Goal: Task Accomplishment & Management: Use online tool/utility

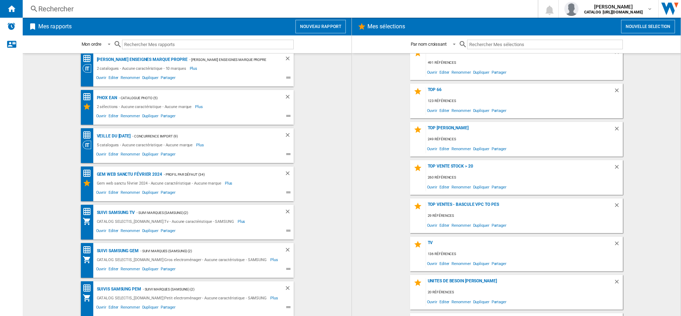
scroll to position [127, 0]
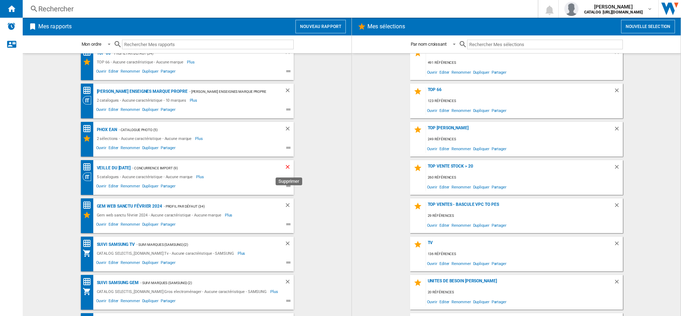
click at [287, 166] on ng-md-icon "Supprimer" at bounding box center [288, 168] width 9 height 9
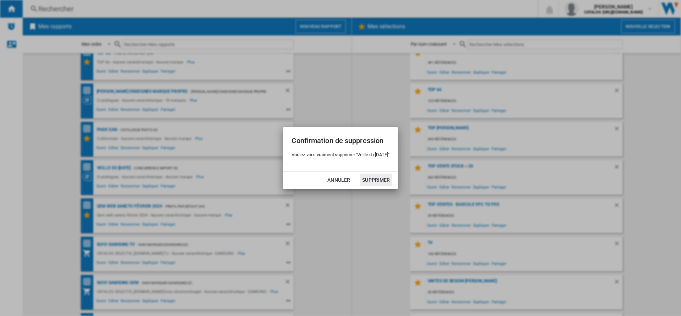
click at [376, 180] on button "Supprimer" at bounding box center [376, 180] width 32 height 13
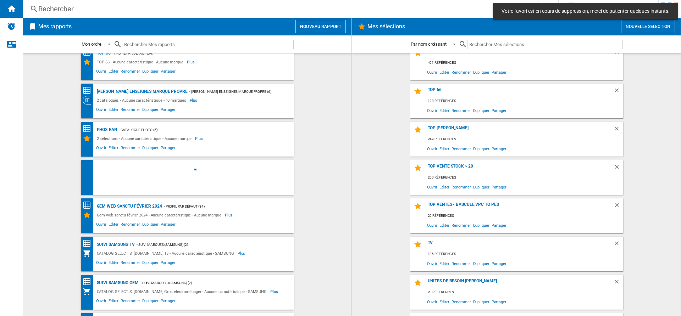
scroll to position [0, 0]
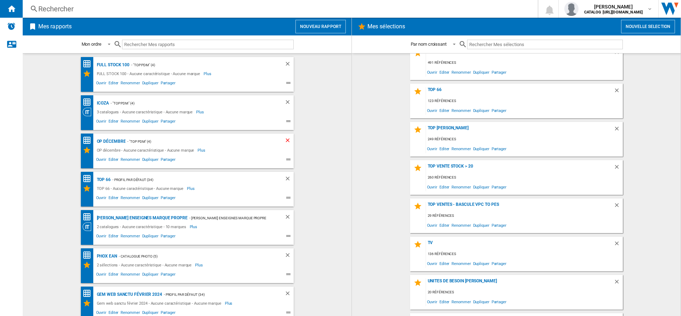
click at [287, 140] on ng-md-icon "Supprimer" at bounding box center [288, 141] width 9 height 9
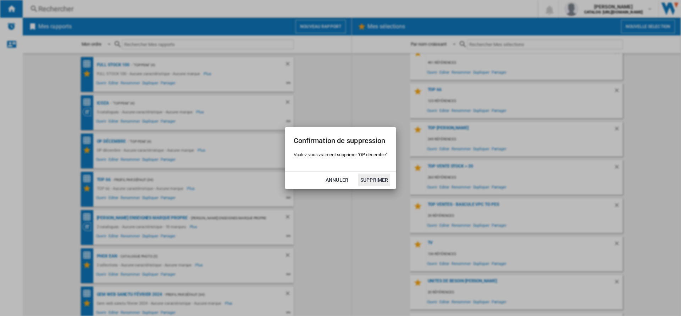
click at [369, 182] on button "Supprimer" at bounding box center [374, 180] width 32 height 13
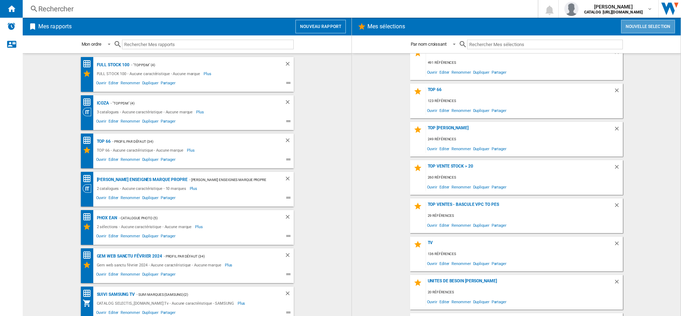
click at [634, 28] on button "Nouvelle selection" at bounding box center [648, 26] width 54 height 13
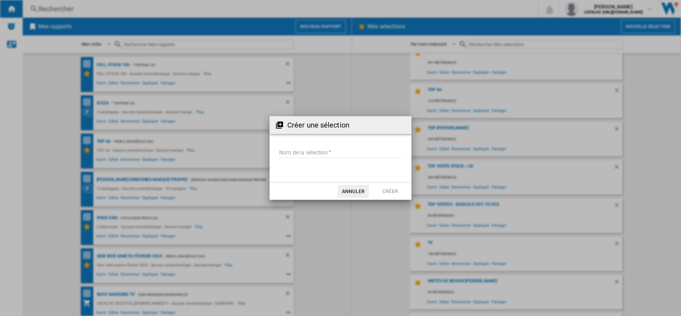
click at [326, 153] on input "Nom de la sélection" at bounding box center [340, 153] width 123 height 11
type input "**********"
click at [392, 194] on button "Créer" at bounding box center [390, 191] width 31 height 13
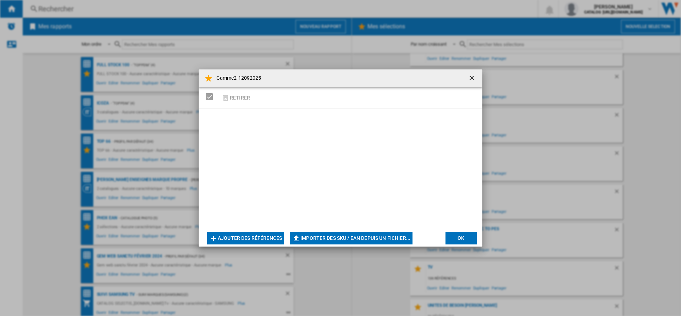
scroll to position [1558, 0]
click at [300, 239] on ng-md-icon "button" at bounding box center [296, 238] width 9 height 9
type input "**********"
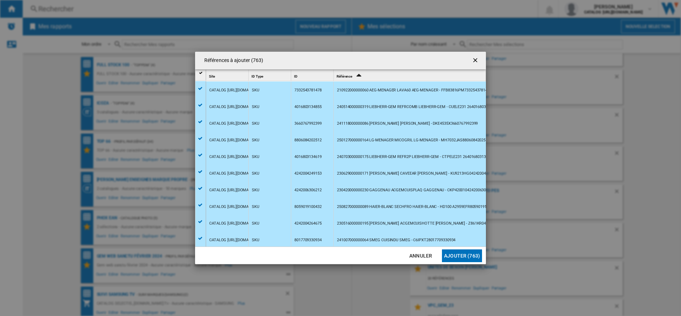
click at [460, 256] on button "Ajouter (763)" at bounding box center [462, 256] width 40 height 13
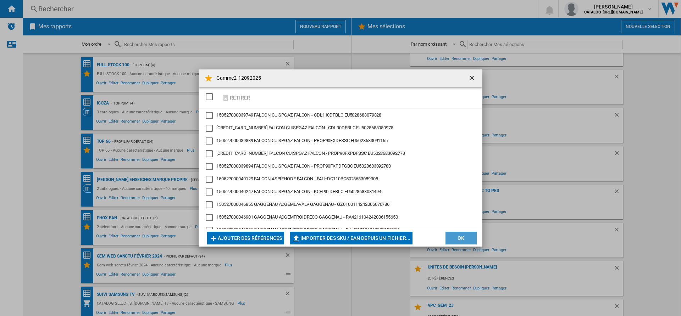
click at [454, 234] on button "OK" at bounding box center [461, 238] width 31 height 13
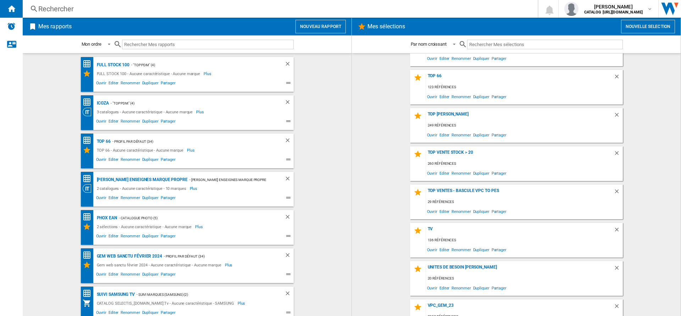
click at [326, 26] on button "Nouveau rapport" at bounding box center [320, 26] width 50 height 13
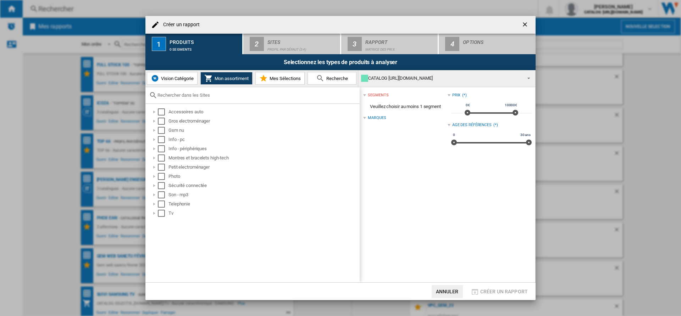
click at [286, 85] on div "Vision Catégorie Mon assortiment Mes Sélections Recherche" at bounding box center [251, 78] width 213 height 17
click at [287, 74] on button "Mes Sélections" at bounding box center [279, 78] width 49 height 13
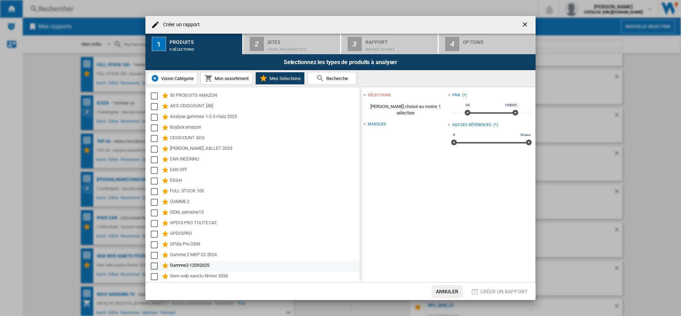
click at [202, 265] on div "Gamme2-12092025" at bounding box center [264, 266] width 189 height 9
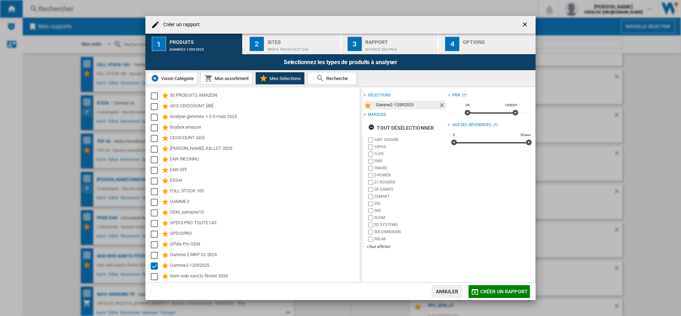
click at [315, 46] on div "Profil par défaut (34)" at bounding box center [302, 47] width 70 height 7
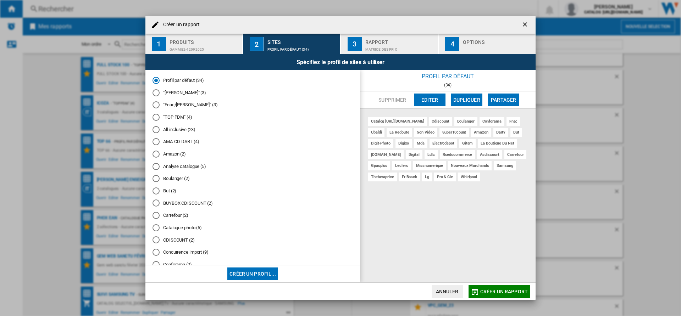
click at [386, 45] on div "Matrice des prix" at bounding box center [400, 47] width 70 height 7
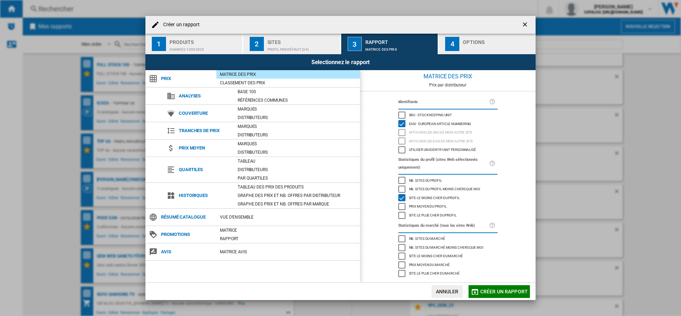
click at [298, 45] on div "Profil par défaut (34)" at bounding box center [302, 47] width 70 height 7
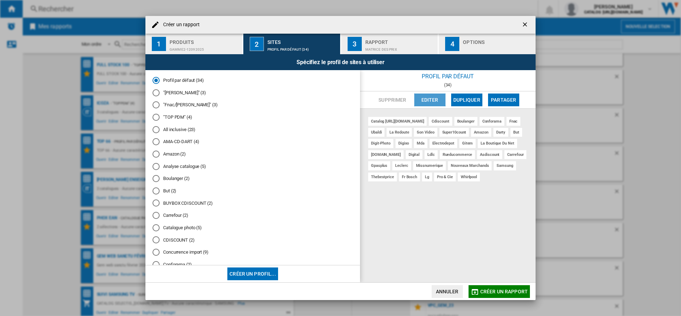
click at [418, 99] on button "Editer" at bounding box center [429, 100] width 31 height 13
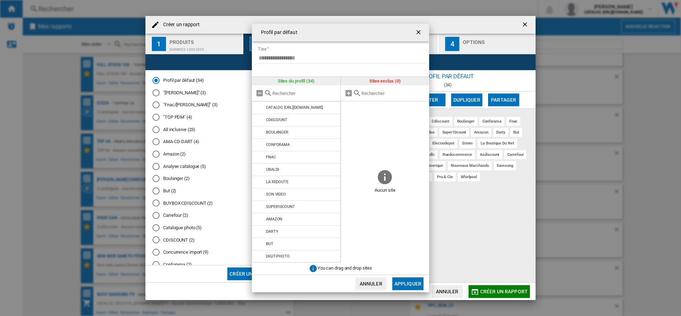
click at [418, 30] on ng-md-icon "getI18NText('BUTTONS.CLOSE_DIALOG')" at bounding box center [419, 33] width 9 height 9
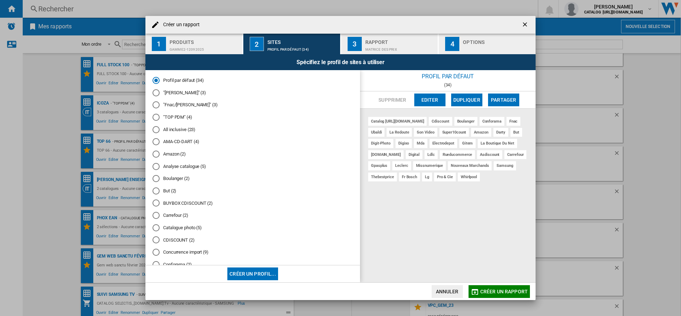
click at [405, 36] on button "3 Rapport Matrice des prix" at bounding box center [390, 44] width 98 height 21
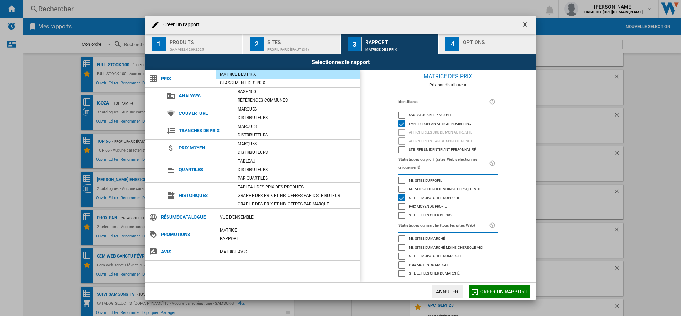
scroll to position [3, 0]
click at [479, 39] on div "Options" at bounding box center [498, 40] width 70 height 7
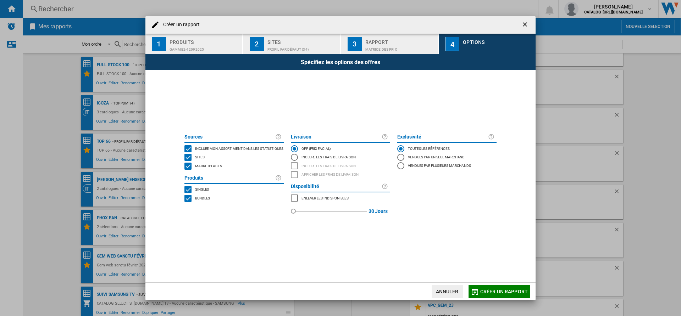
click at [192, 208] on div "Sources Inclure mon assortiment dans les statistiques Sites Marketplaces Produi…" at bounding box center [234, 176] width 106 height 90
click at [195, 200] on div "Bundles" at bounding box center [201, 198] width 17 height 7
click at [484, 296] on button "Créer un rapport" at bounding box center [499, 292] width 61 height 13
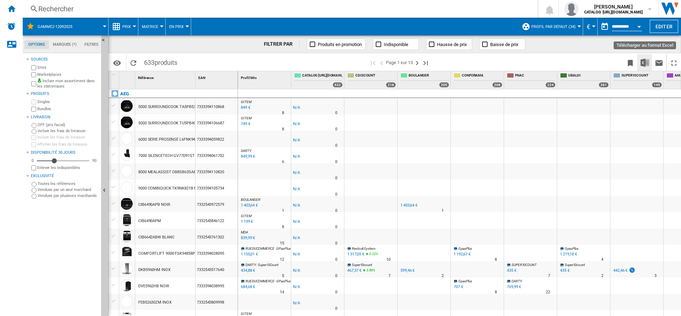
click at [640, 64] on button "Télécharger au format Excel" at bounding box center [645, 62] width 14 height 17
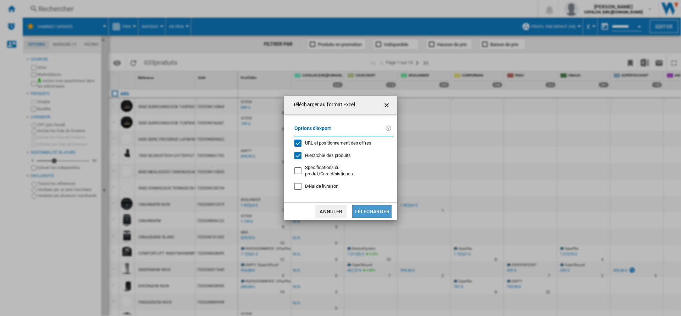
click at [370, 212] on button "Télécharger" at bounding box center [371, 211] width 39 height 13
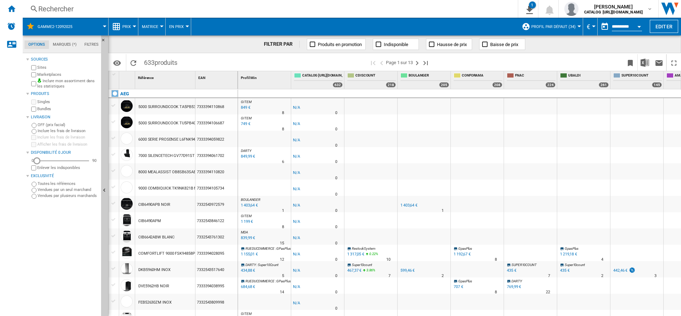
drag, startPoint x: 53, startPoint y: 160, endPoint x: 32, endPoint y: 164, distance: 21.4
click at [32, 162] on div "0 0 90" at bounding box center [64, 160] width 68 height 7
drag, startPoint x: 36, startPoint y: 162, endPoint x: 105, endPoint y: 157, distance: 68.9
click at [105, 157] on div "Options Marques (*) Filtres Options Marques (*) Filtres Sources Sites Marketpla…" at bounding box center [65, 175] width 85 height 281
drag, startPoint x: 56, startPoint y: 161, endPoint x: 26, endPoint y: 161, distance: 30.2
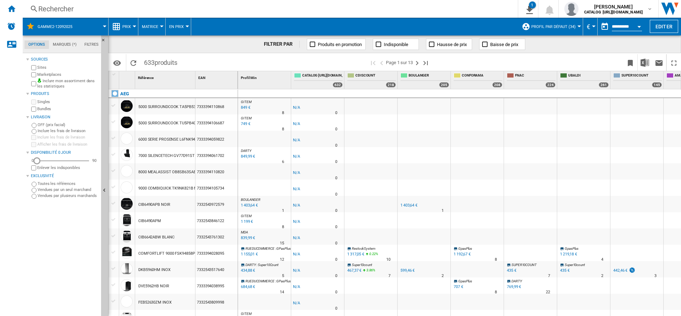
click at [26, 161] on div "Sources Sites Marketplaces Inclure mon assortiment dans les statistiques Produi…" at bounding box center [62, 127] width 72 height 144
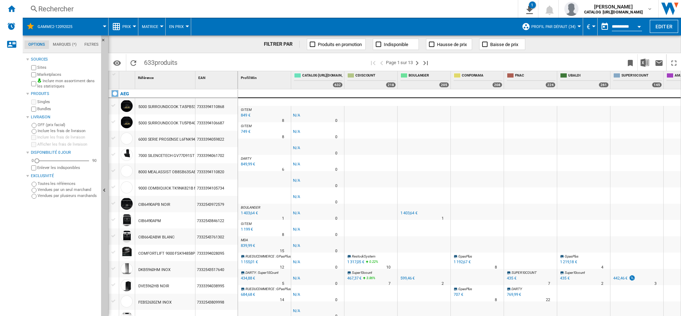
click at [63, 129] on label "Inclure les frais de livraison" at bounding box center [68, 130] width 61 height 5
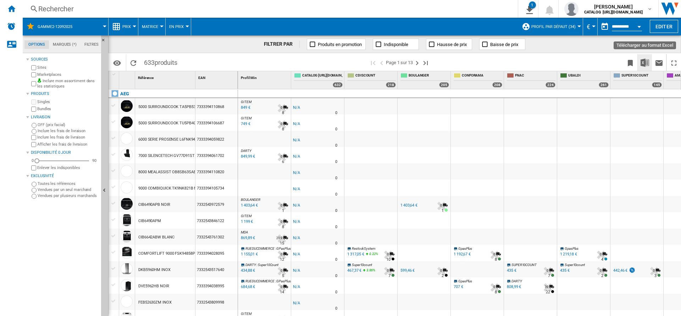
click at [647, 62] on img "Télécharger au format Excel" at bounding box center [645, 63] width 9 height 9
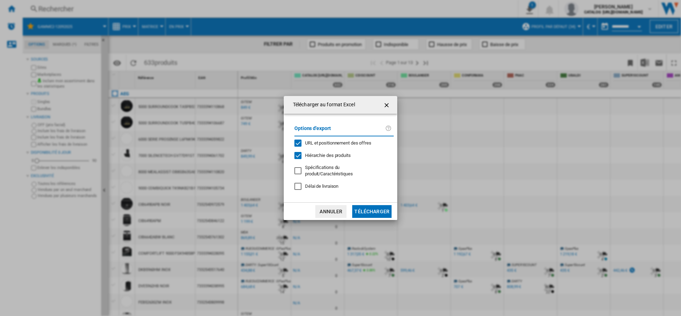
click at [381, 211] on button "Télécharger" at bounding box center [371, 211] width 39 height 13
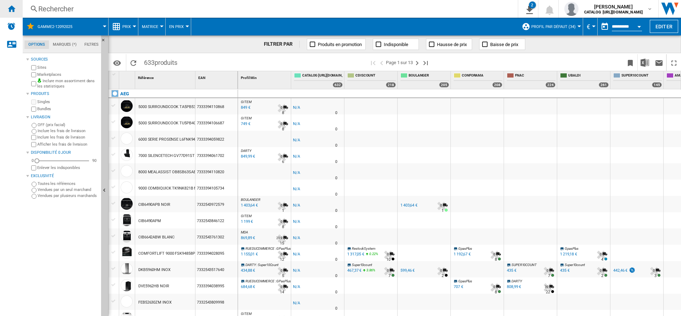
click at [13, 14] on div "Accueil" at bounding box center [11, 9] width 23 height 18
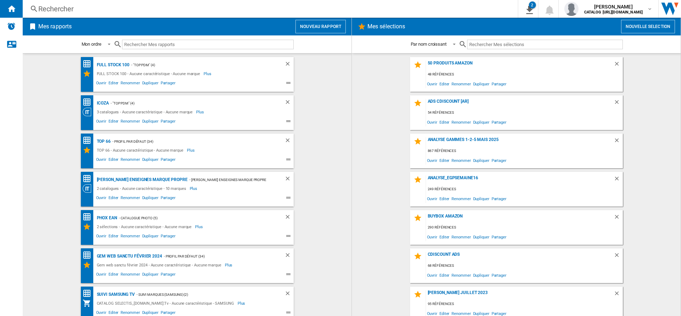
click at [64, 6] on div "Rechercher" at bounding box center [268, 9] width 461 height 10
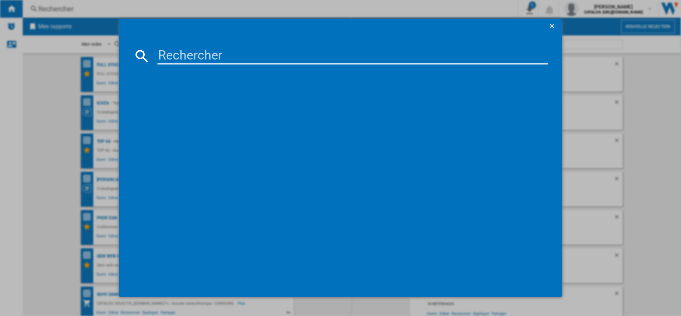
drag, startPoint x: 159, startPoint y: 55, endPoint x: 166, endPoint y: 55, distance: 7.1
click at [164, 55] on input at bounding box center [352, 56] width 390 height 17
paste input "75PUS7000"
type input "75PUS7000"
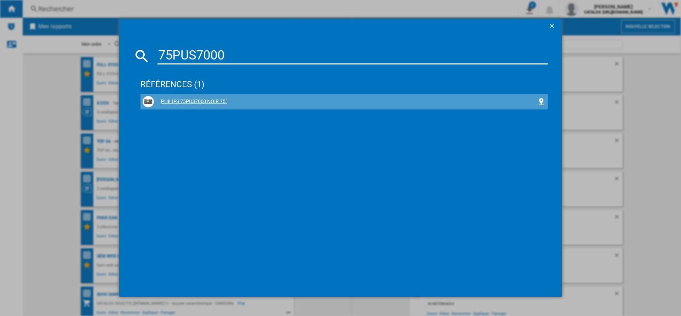
click at [195, 106] on div "PHILIPS 75PUS7000 NOIR 75"" at bounding box center [344, 101] width 403 height 11
click at [147, 99] on img at bounding box center [148, 102] width 9 height 9
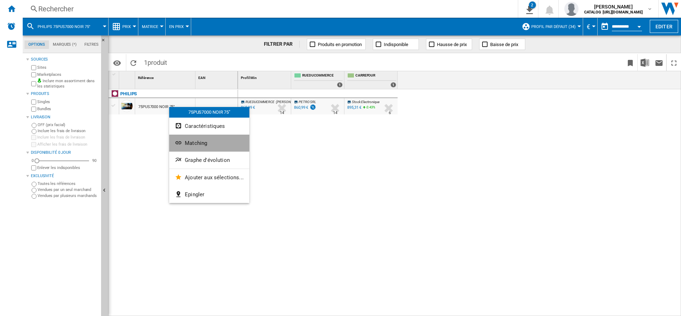
click at [201, 144] on span "Matching" at bounding box center [196, 143] width 22 height 6
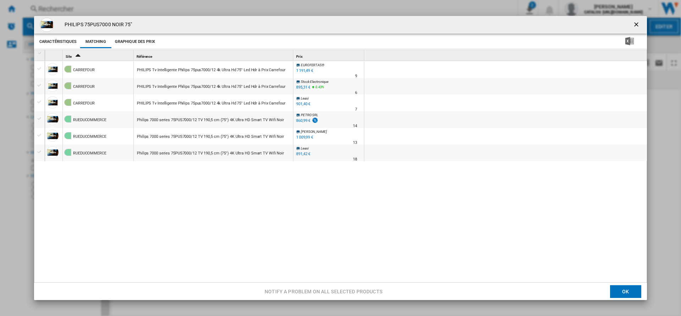
click at [144, 41] on button "Graphique des prix" at bounding box center [135, 41] width 44 height 13
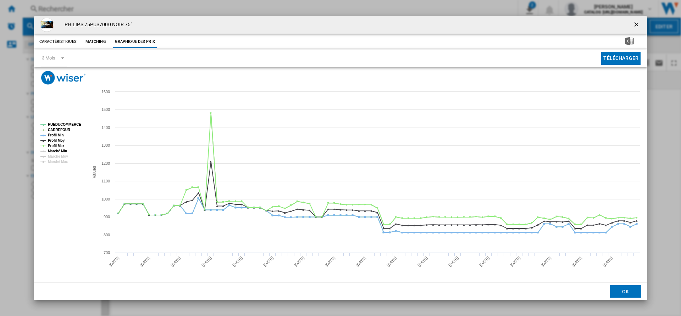
click at [56, 153] on tspan "Marché Min" at bounding box center [57, 151] width 19 height 4
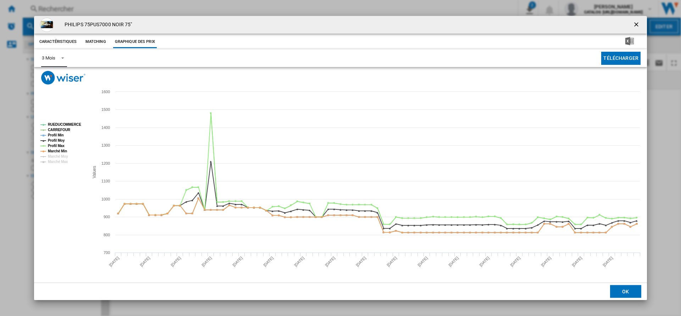
click at [52, 63] on md-select-value "3 Mois" at bounding box center [54, 58] width 26 height 17
click at [45, 80] on md-option "6 Mois" at bounding box center [60, 75] width 48 height 17
click at [639, 21] on ng-md-icon "getI18NText('BUTTONS.CLOSE_DIALOG')" at bounding box center [637, 25] width 9 height 9
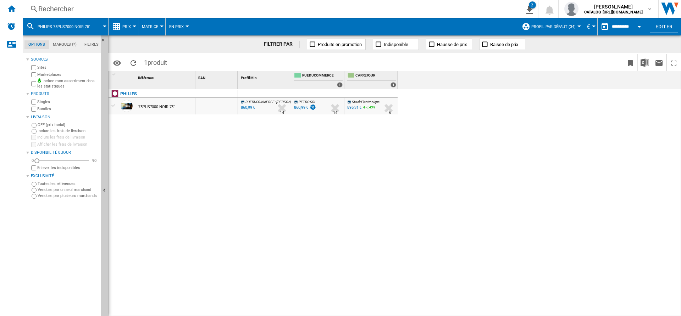
click at [247, 291] on div "RUEDUCOMMERCE : [PERSON_NAME] -1.0 % 860,99 € % N/A 14 RUEDUCOMMERCE : [PERSON_…" at bounding box center [459, 202] width 443 height 227
click at [9, 13] on div "Accueil" at bounding box center [11, 9] width 23 height 18
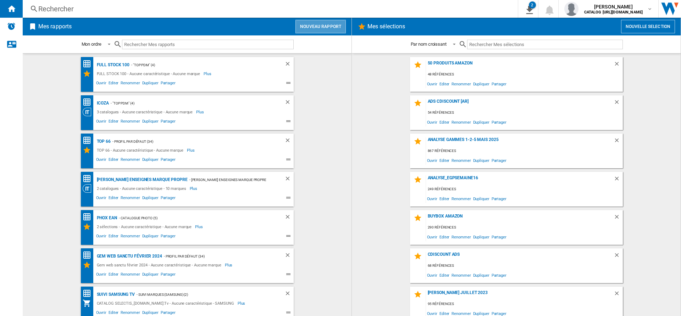
click at [327, 29] on button "Nouveau rapport" at bounding box center [320, 26] width 50 height 13
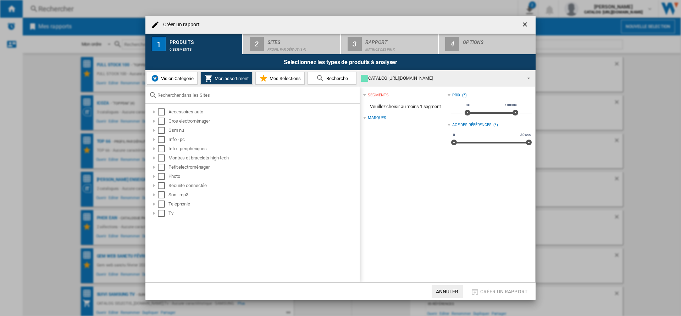
click at [281, 76] on span "Mes Sélections" at bounding box center [284, 78] width 33 height 5
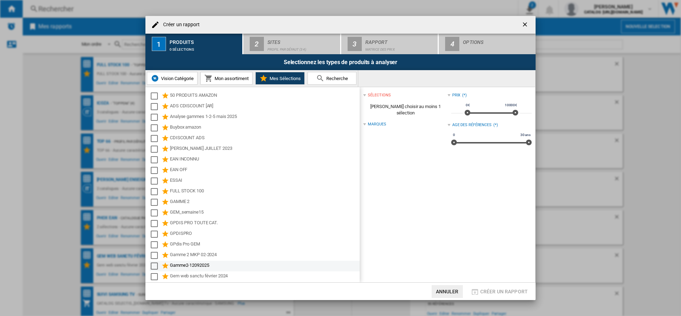
click at [196, 267] on div "Gamme2-12092025" at bounding box center [264, 266] width 189 height 9
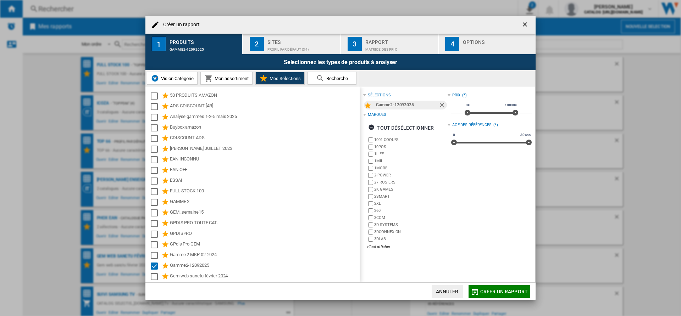
click at [300, 52] on button "2 Sites Profil par défaut (34)" at bounding box center [292, 44] width 98 height 21
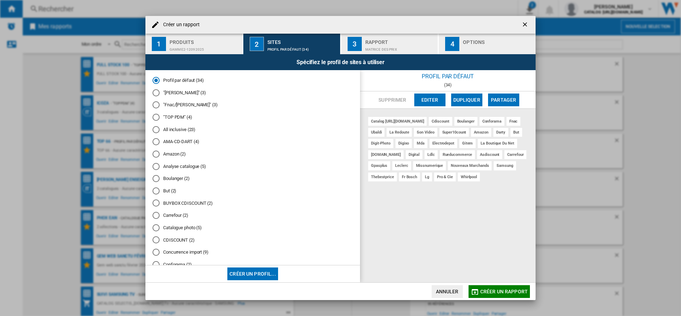
click at [385, 46] on div "Matrice des prix" at bounding box center [400, 47] width 70 height 7
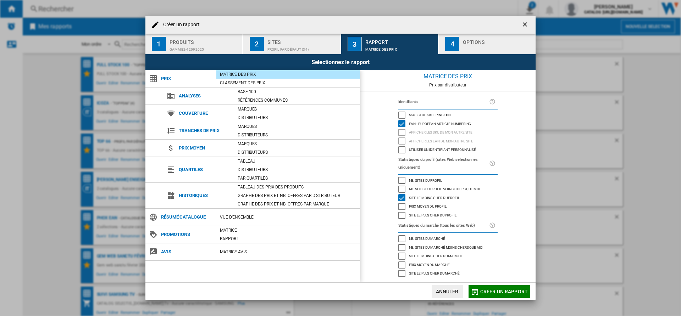
click at [431, 241] on span "Nb. sites du marché" at bounding box center [427, 238] width 36 height 5
click at [418, 182] on span "Nb. sites du profil" at bounding box center [425, 180] width 33 height 5
click at [473, 57] on div "Selectionnez le rapport" at bounding box center [340, 62] width 390 height 16
click at [474, 41] on div "Options" at bounding box center [498, 40] width 70 height 7
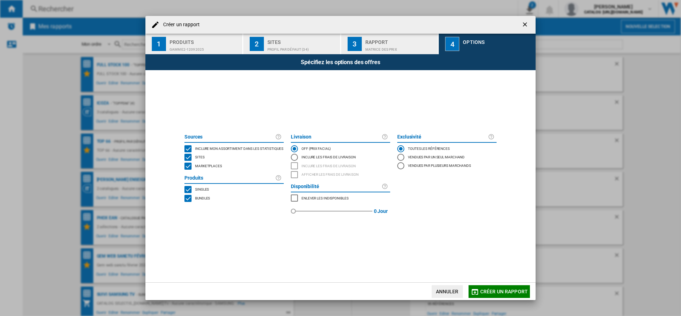
click at [210, 200] on md-checkbox "Bundles" at bounding box center [233, 198] width 99 height 9
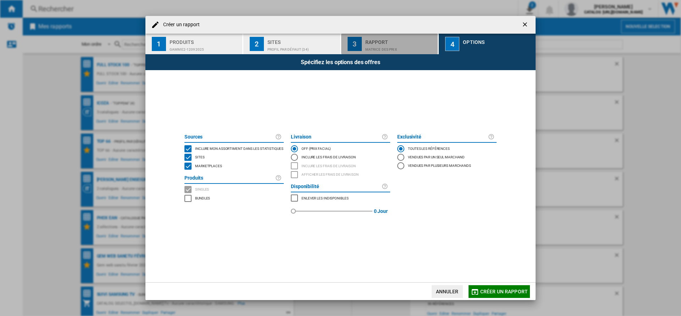
click at [399, 41] on div "Rapport" at bounding box center [400, 40] width 70 height 7
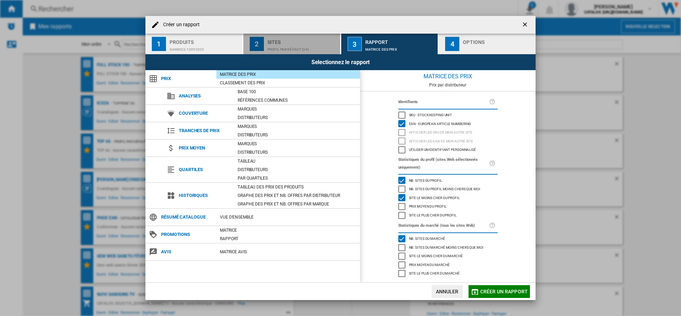
click at [304, 38] on div "Sites" at bounding box center [302, 40] width 70 height 7
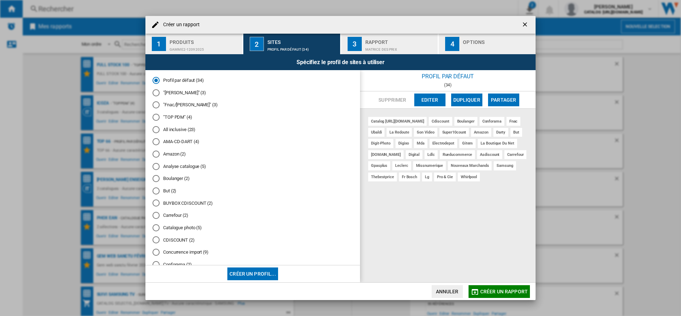
click at [496, 294] on span "Créer un rapport" at bounding box center [504, 292] width 48 height 6
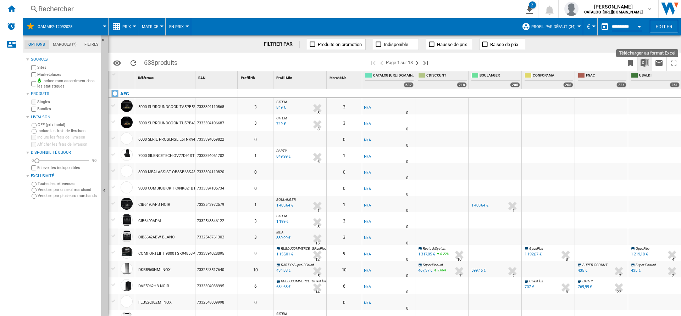
click at [643, 58] on button "Télécharger au format Excel" at bounding box center [645, 62] width 14 height 17
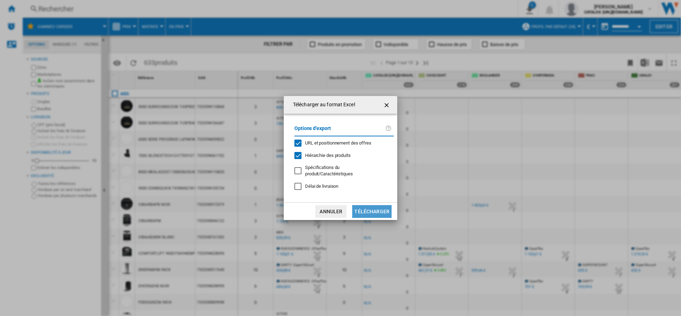
click at [373, 208] on button "Télécharger" at bounding box center [371, 211] width 39 height 13
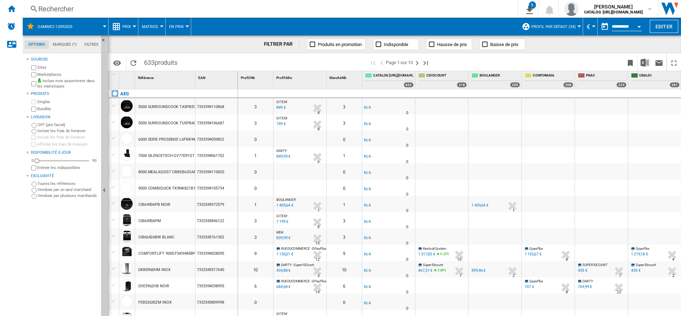
click at [81, 5] on div "Rechercher" at bounding box center [268, 9] width 461 height 10
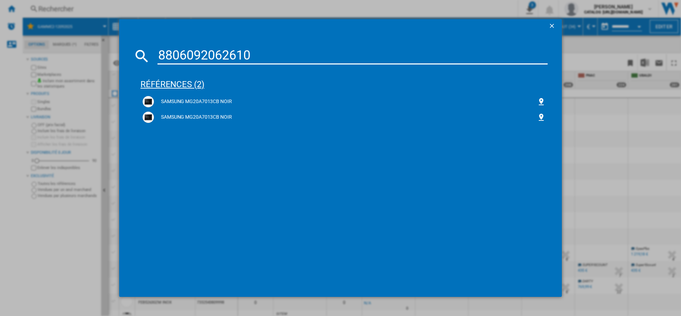
type input "8806092062610"
click at [216, 92] on div "références (2)" at bounding box center [343, 81] width 407 height 26
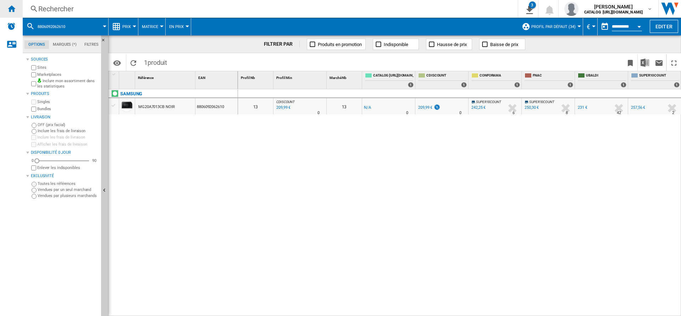
click at [6, 11] on div "Accueil" at bounding box center [11, 9] width 23 height 18
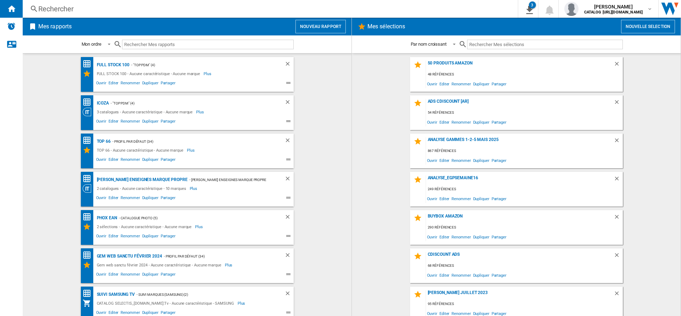
click at [49, 75] on wk-bookmarked-report "FULL STOCK 100 - "TOP PDM" (4) FULL STOCK 100 - Aucune caractéristique - Aucune…" at bounding box center [187, 74] width 315 height 35
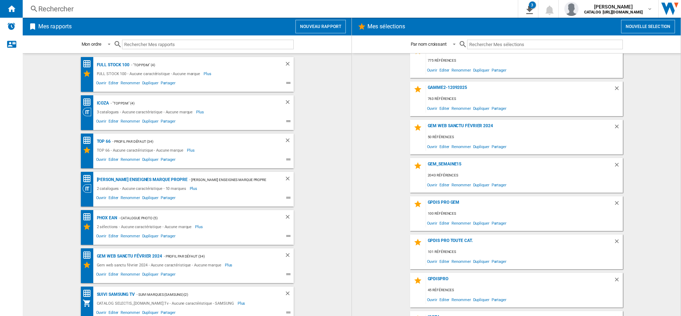
scroll to position [459, 0]
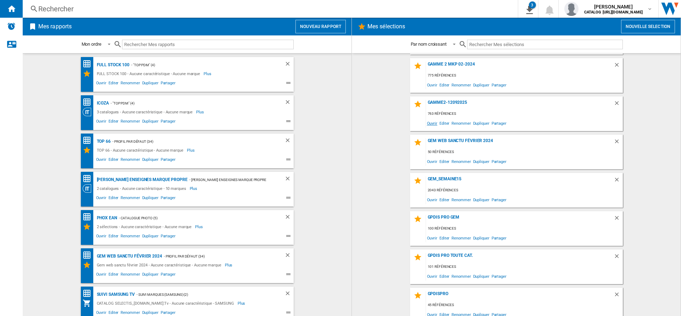
click at [433, 124] on span "Ouvrir" at bounding box center [432, 123] width 12 height 10
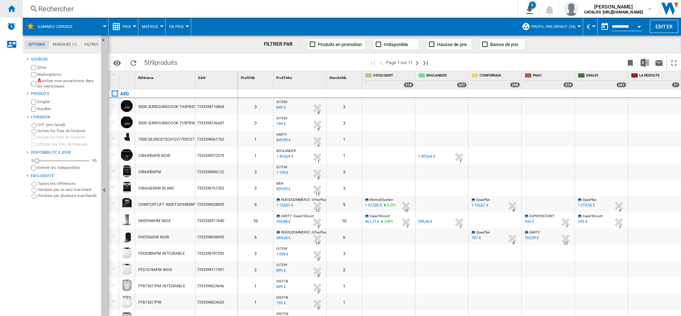
click at [12, 12] on ng-md-icon "Accueil" at bounding box center [11, 8] width 9 height 9
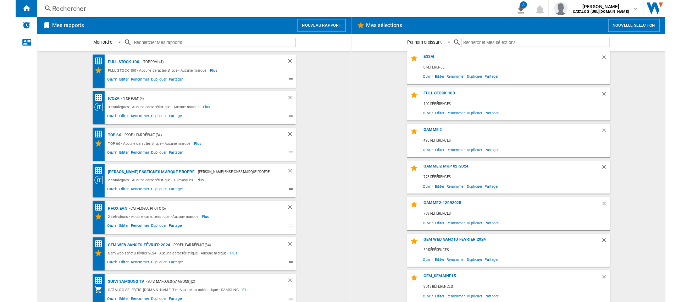
scroll to position [383, 0]
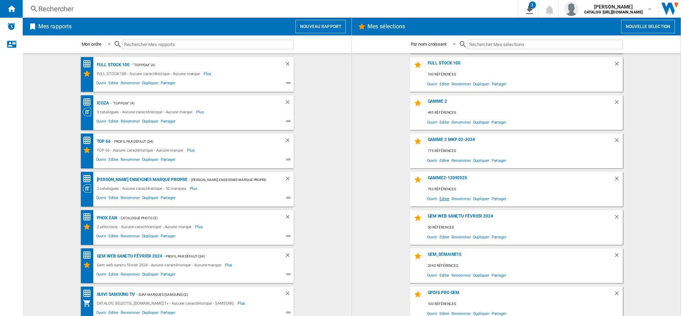
click at [441, 199] on span "Editer" at bounding box center [444, 199] width 12 height 10
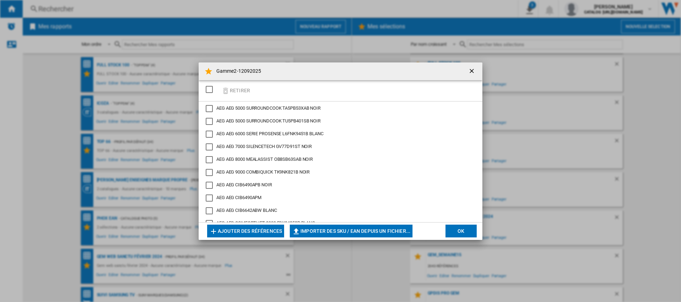
scroll to position [8541, 0]
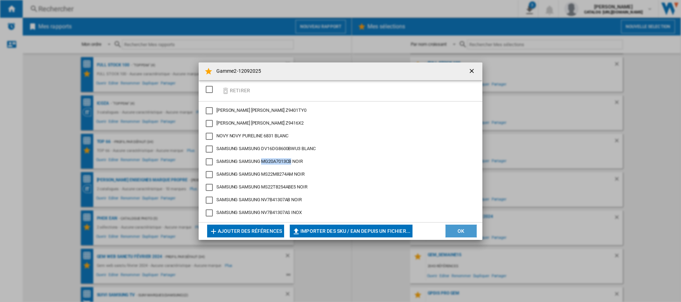
click at [462, 230] on button "OK" at bounding box center [461, 231] width 31 height 13
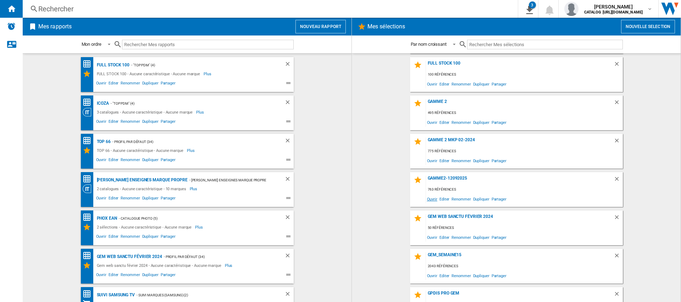
click at [434, 201] on span "Ouvrir" at bounding box center [432, 199] width 12 height 10
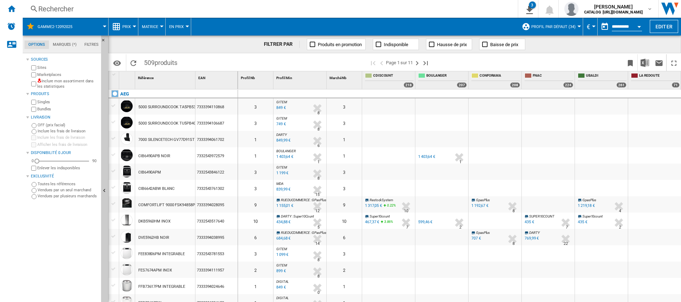
click at [61, 128] on div "OFF (prix facial)" at bounding box center [64, 125] width 68 height 6
click at [61, 130] on label "Inclure les frais de livraison" at bounding box center [68, 130] width 61 height 5
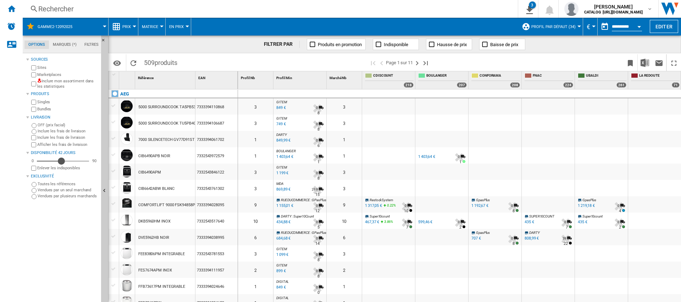
drag, startPoint x: 42, startPoint y: 160, endPoint x: 62, endPoint y: 160, distance: 20.2
click at [62, 160] on div "42" at bounding box center [63, 160] width 52 height 7
click at [52, 160] on div "43" at bounding box center [63, 160] width 52 height 7
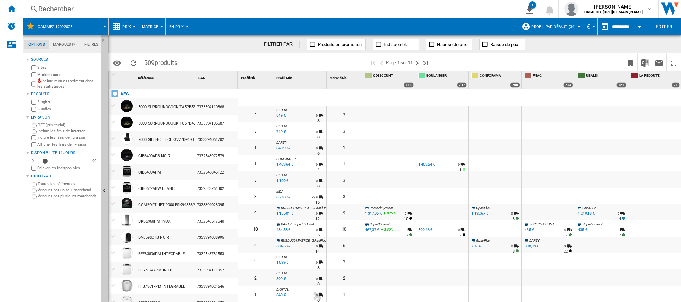
drag, startPoint x: 51, startPoint y: 161, endPoint x: 39, endPoint y: 162, distance: 12.8
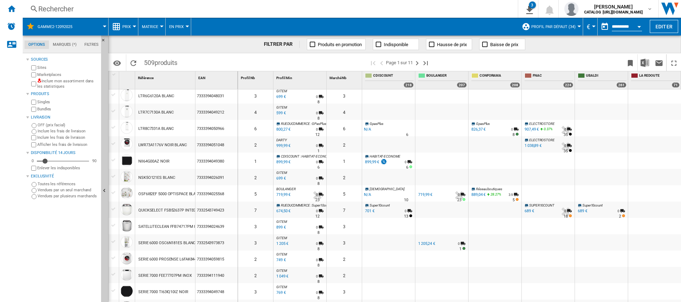
scroll to position [356, 0]
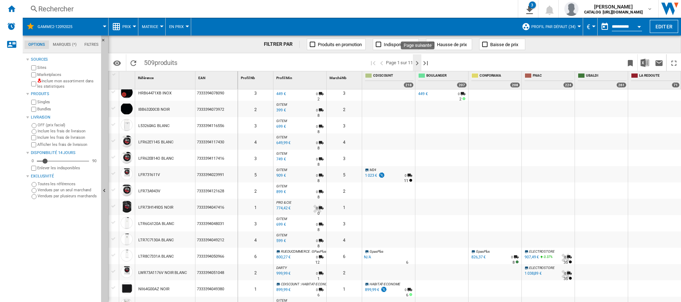
click at [416, 63] on ng-md-icon "Page suivante" at bounding box center [417, 63] width 9 height 9
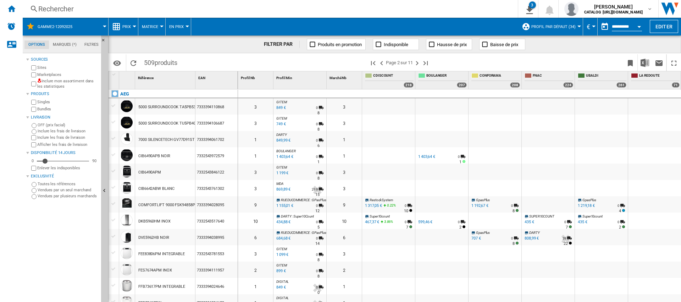
click at [424, 64] on ng-md-icon "Dernière page" at bounding box center [425, 63] width 9 height 9
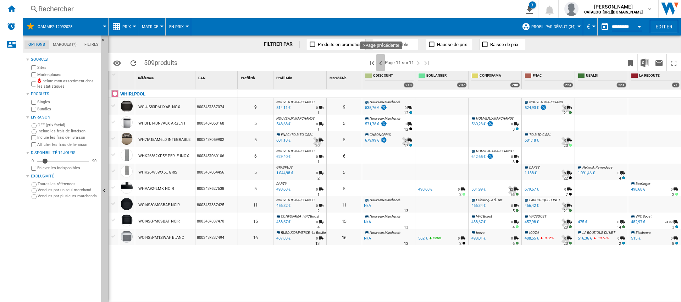
click at [383, 62] on ng-md-icon ">Page précédente" at bounding box center [380, 63] width 9 height 9
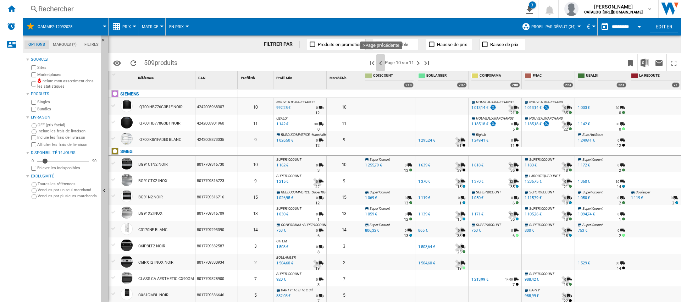
click at [383, 62] on ng-md-icon ">Page précédente" at bounding box center [380, 63] width 9 height 9
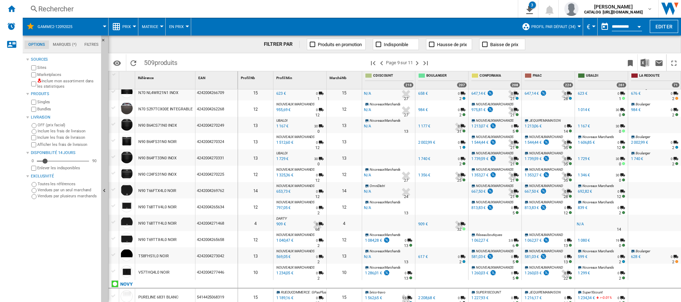
scroll to position [362, 0]
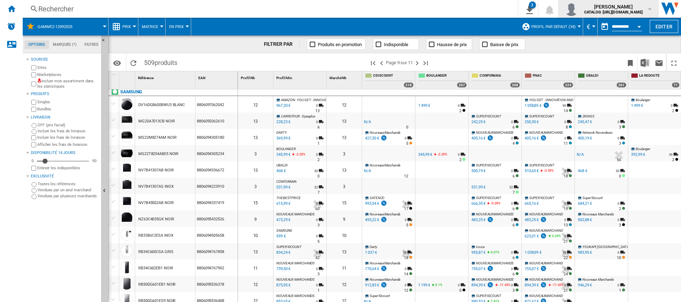
click at [641, 7] on span "[PERSON_NAME]" at bounding box center [613, 6] width 59 height 7
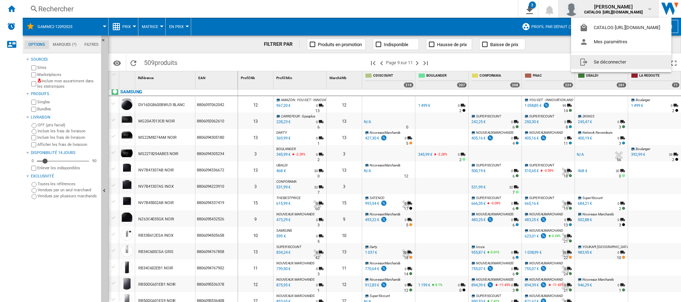
click at [621, 62] on button "Se déconnecter" at bounding box center [621, 62] width 100 height 14
